Goal: Find specific page/section: Find specific page/section

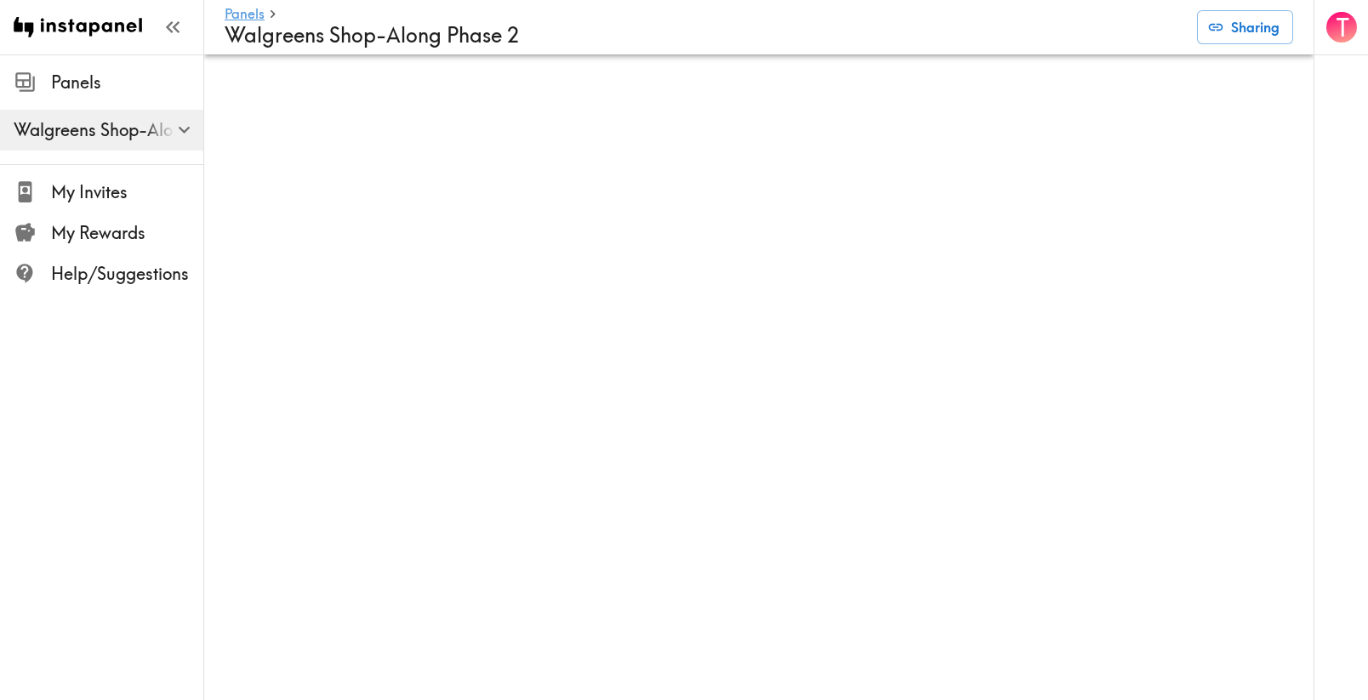
click at [914, 0] on div "Panels Walgreens Shop-Along Phase 2 Sharing" at bounding box center [759, 27] width 1068 height 54
